Goal: Download file/media

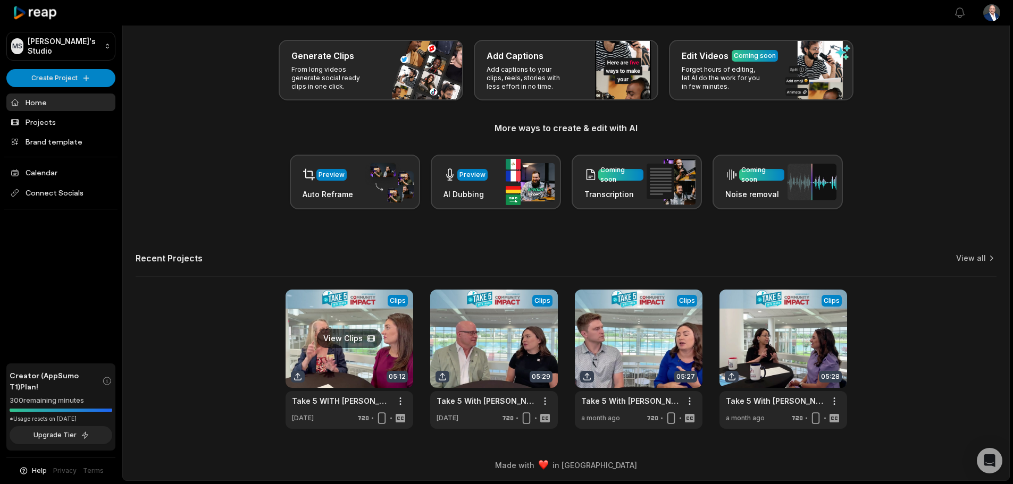
click at [336, 345] on link at bounding box center [349, 359] width 128 height 139
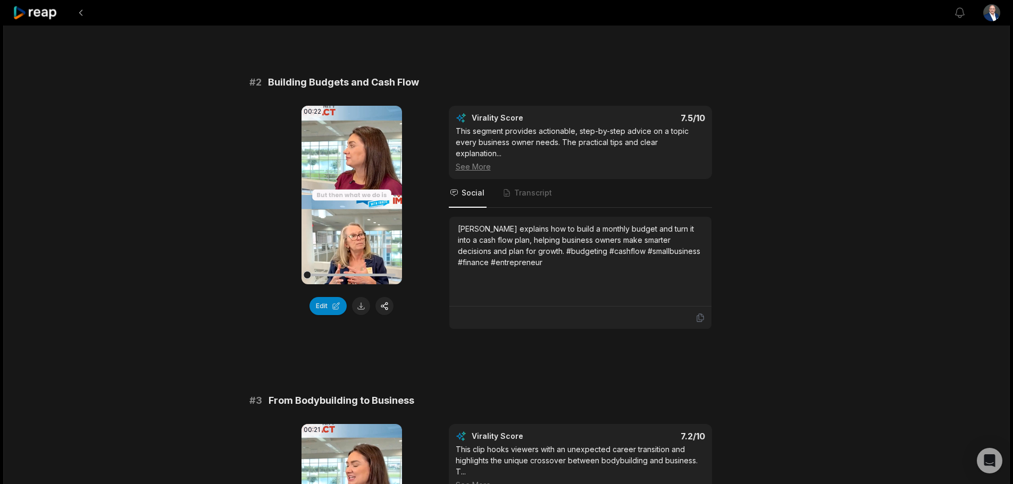
scroll to position [372, 0]
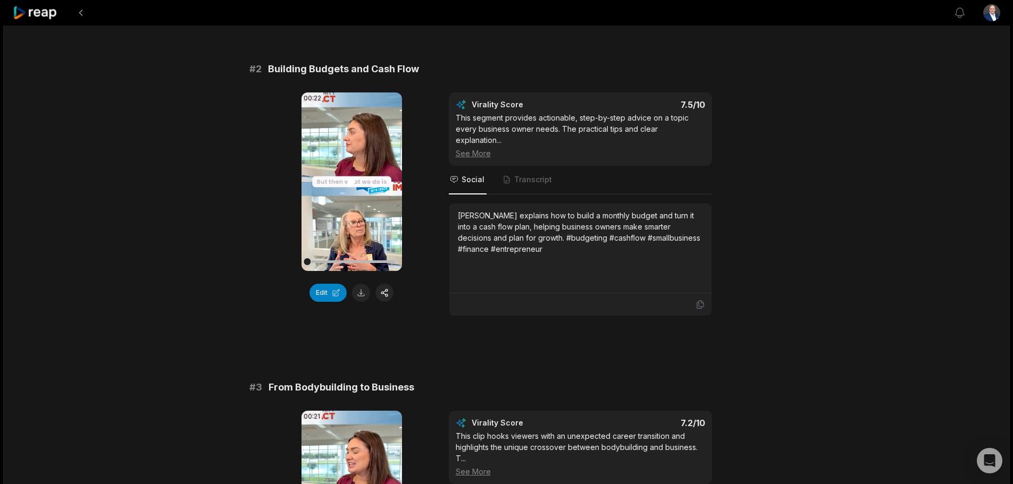
click at [350, 181] on icon at bounding box center [352, 181] width 8 height 9
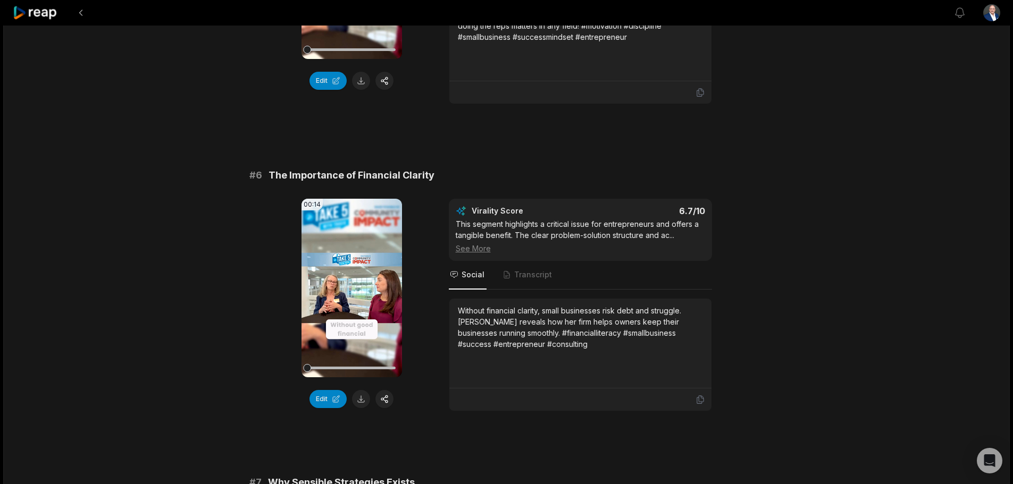
scroll to position [1542, 0]
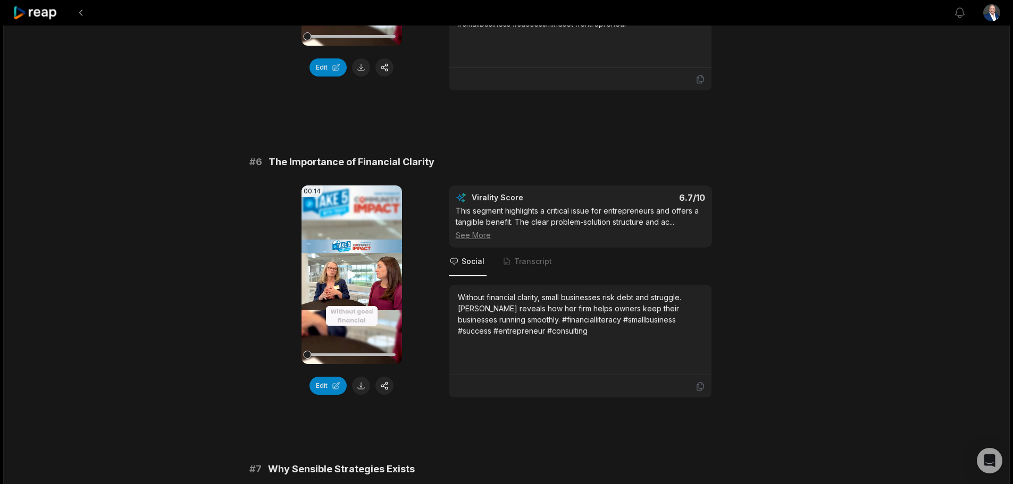
click at [351, 276] on icon at bounding box center [352, 274] width 8 height 9
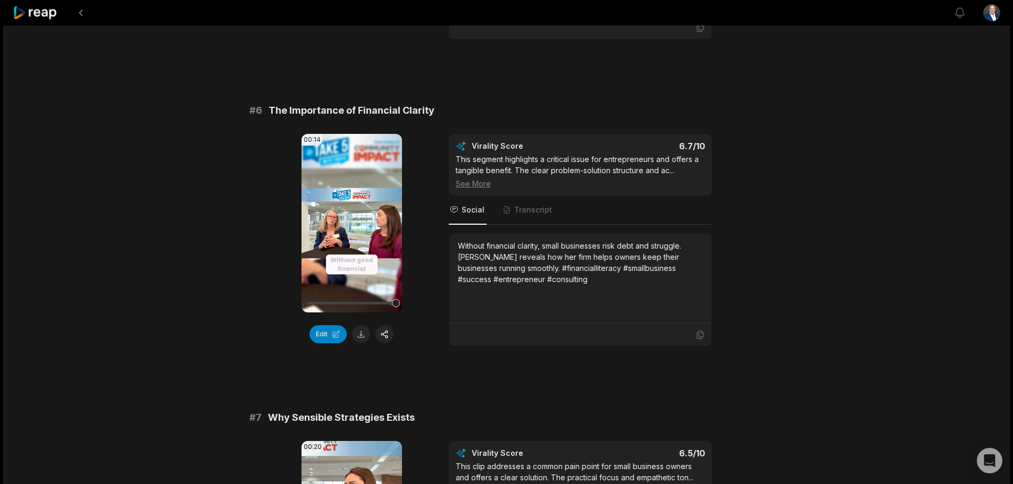
scroll to position [1595, 0]
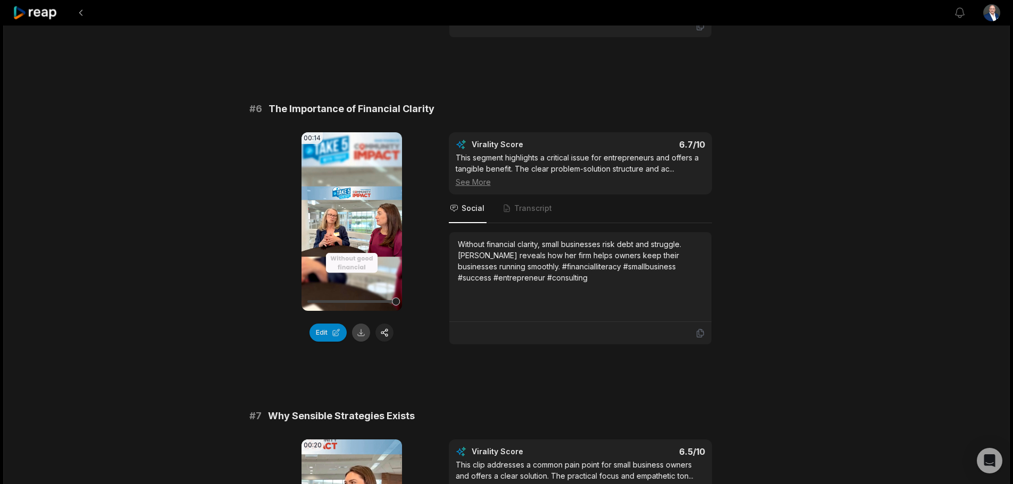
click at [364, 332] on button at bounding box center [361, 333] width 18 height 18
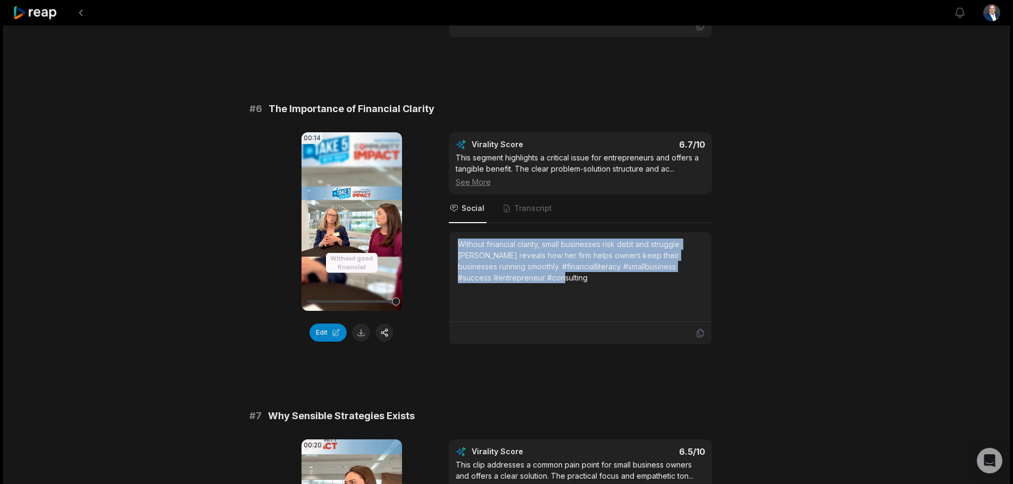
drag, startPoint x: 458, startPoint y: 244, endPoint x: 585, endPoint y: 280, distance: 131.6
click at [585, 280] on div "Without financial clarity, small businesses risk debt and struggle. [PERSON_NAM…" at bounding box center [580, 261] width 245 height 45
copy div "Without financial clarity, small businesses risk debt and struggle. [PERSON_NAM…"
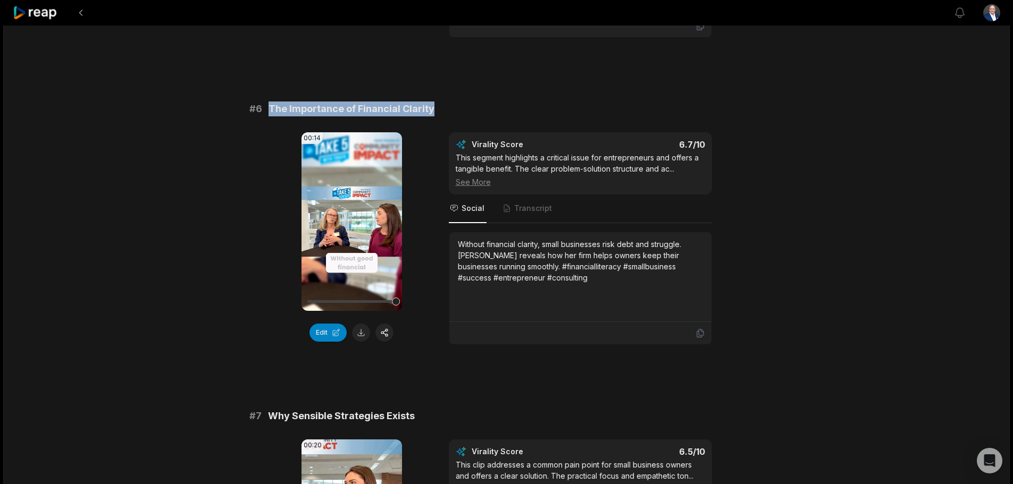
drag, startPoint x: 270, startPoint y: 108, endPoint x: 435, endPoint y: 108, distance: 165.9
click at [435, 108] on div "# 6 The Importance of Financial Clarity" at bounding box center [506, 109] width 515 height 15
copy span "The Importance of Financial Clarity"
